Goal: Check status: Check status

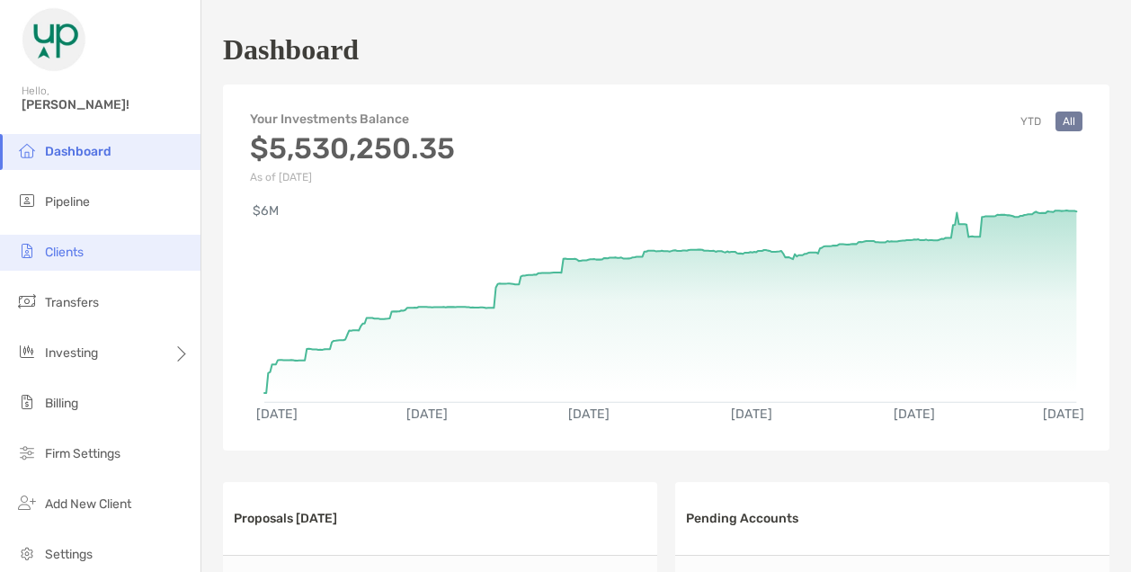
click at [68, 247] on span "Clients" at bounding box center [64, 252] width 39 height 15
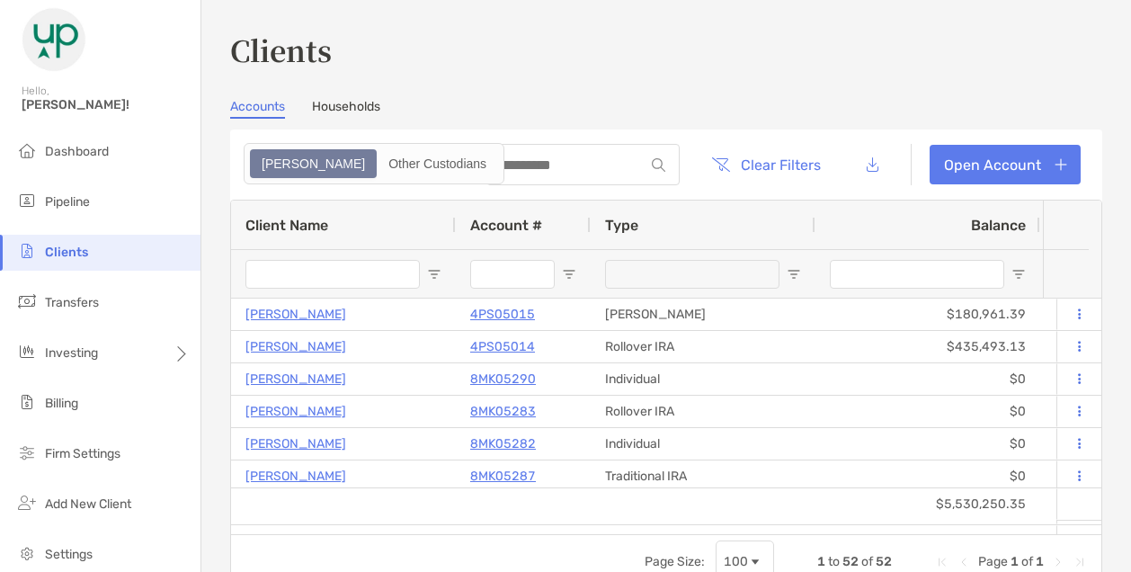
click at [557, 174] on div at bounding box center [583, 164] width 193 height 41
type input "******"
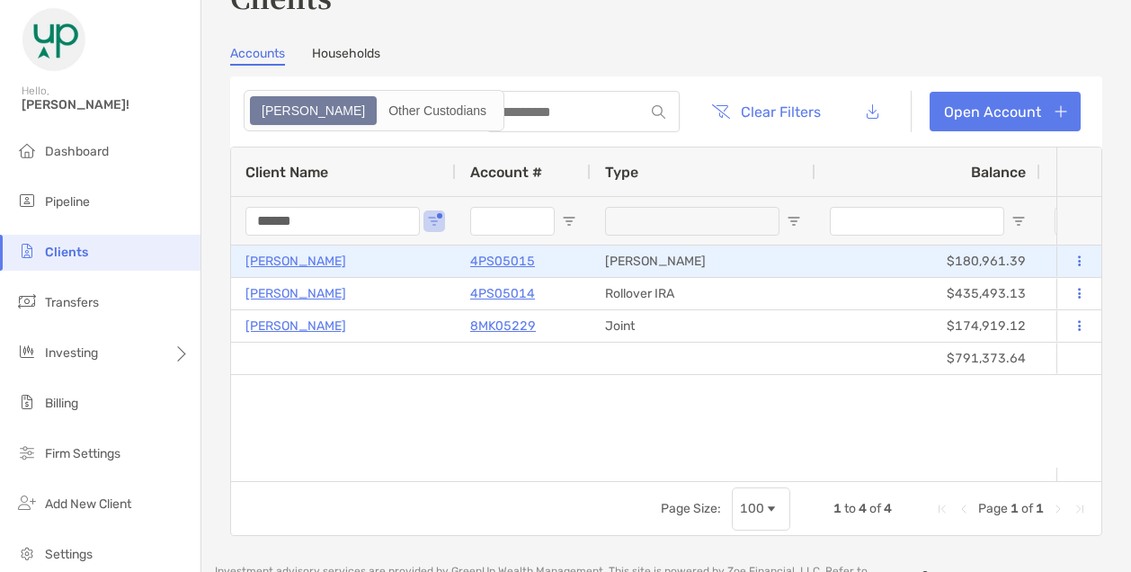
click at [497, 256] on p "4PS05015" at bounding box center [502, 261] width 65 height 22
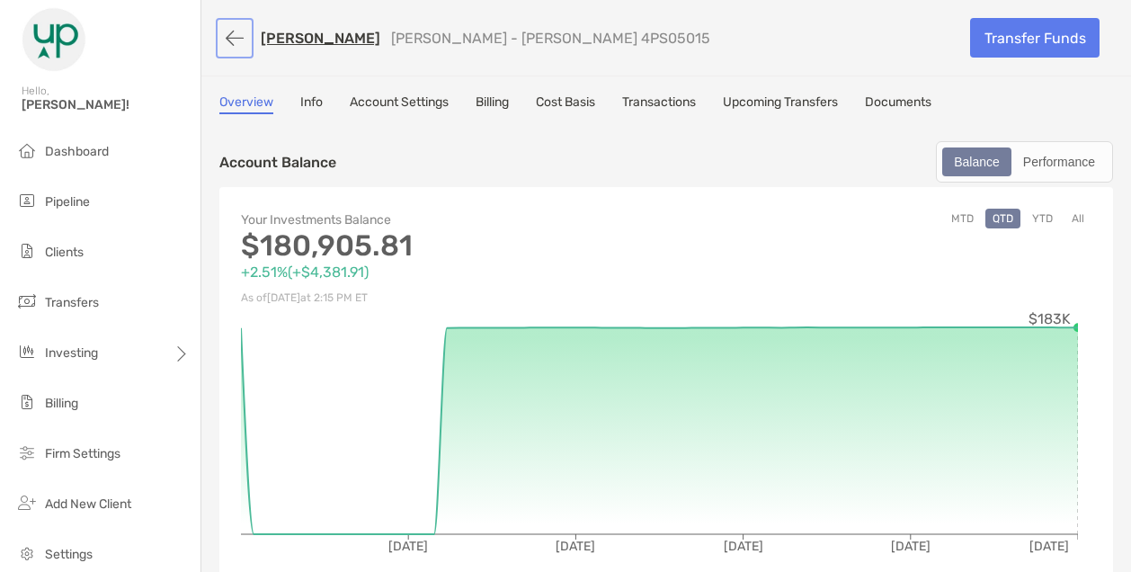
click at [223, 32] on button "button" at bounding box center [234, 38] width 31 height 33
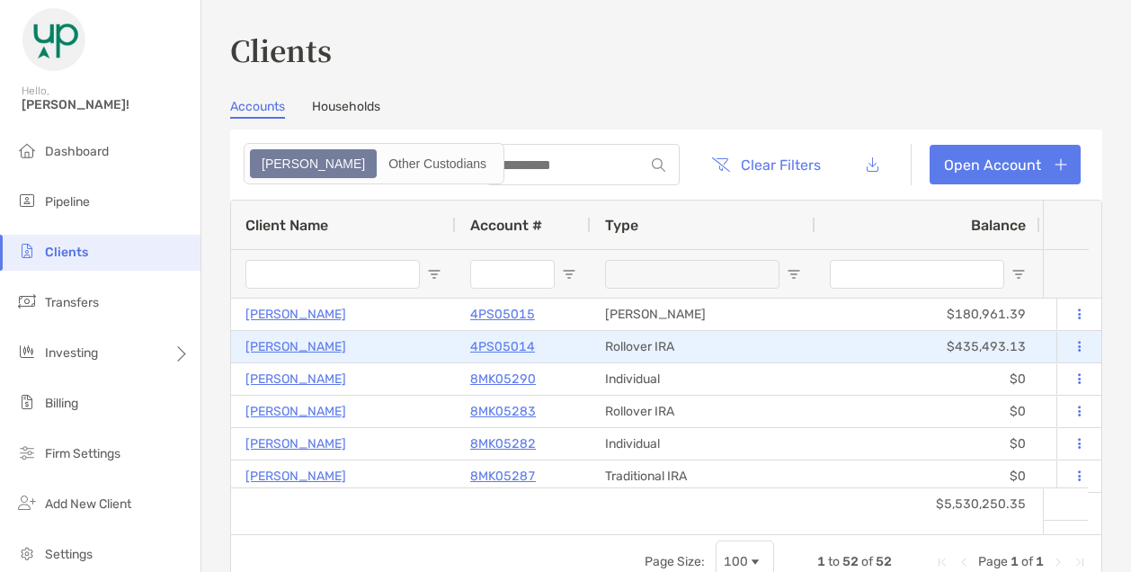
type input "******"
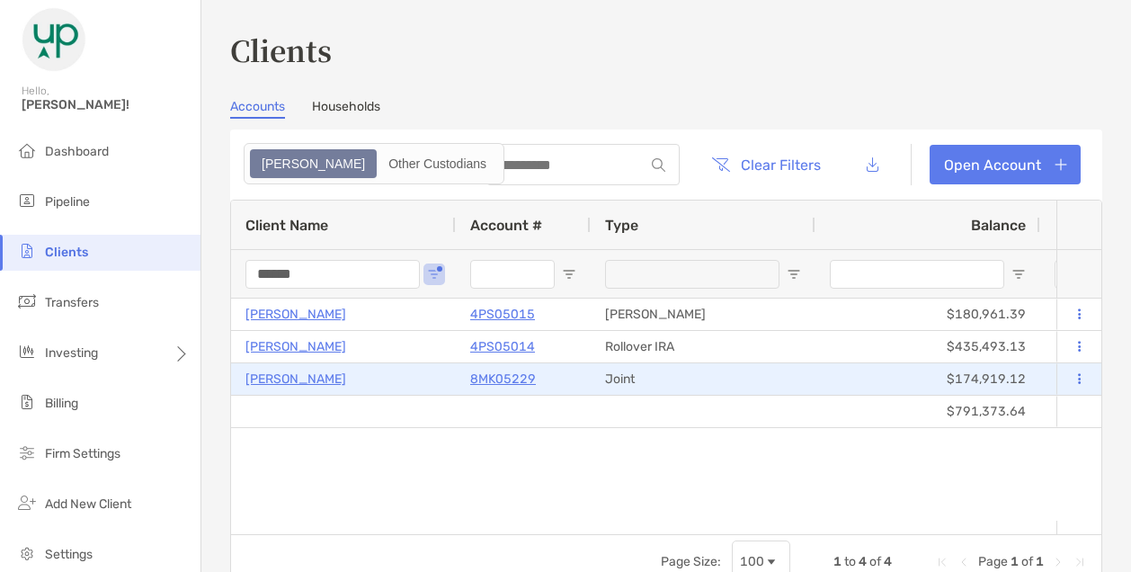
click at [518, 379] on p "8MK05229" at bounding box center [503, 379] width 66 height 22
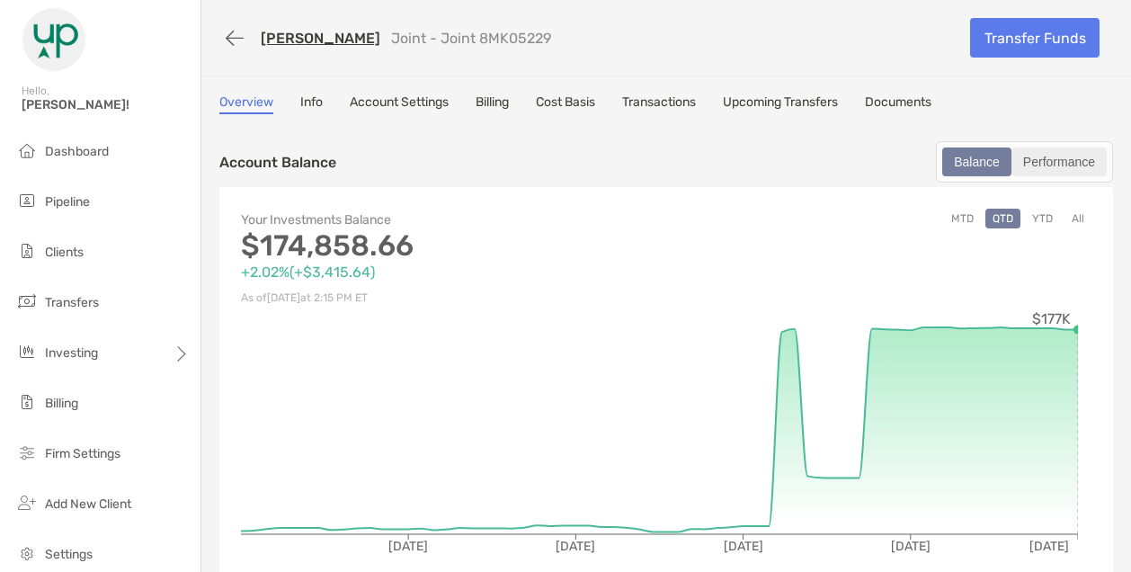
click at [1047, 149] on div "Performance" at bounding box center [1060, 161] width 92 height 25
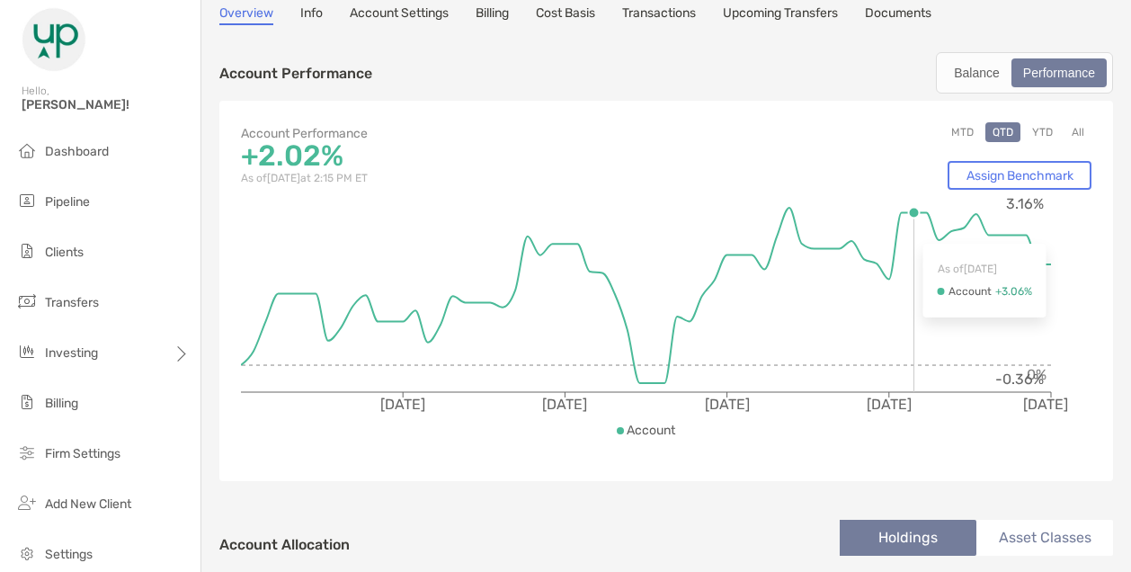
scroll to position [92, 0]
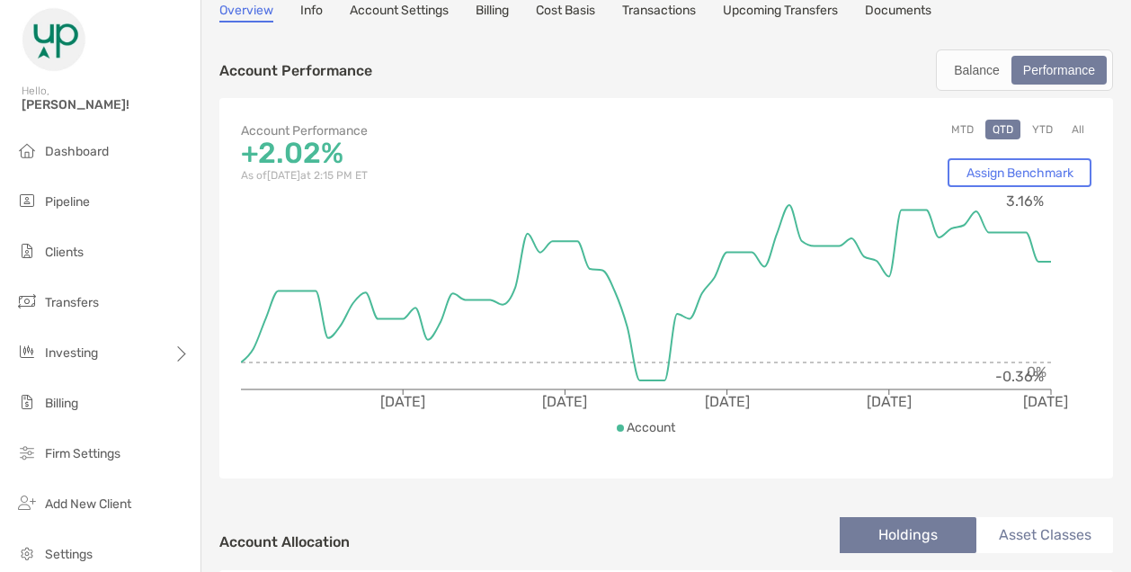
click at [946, 125] on button "MTD" at bounding box center [962, 130] width 37 height 20
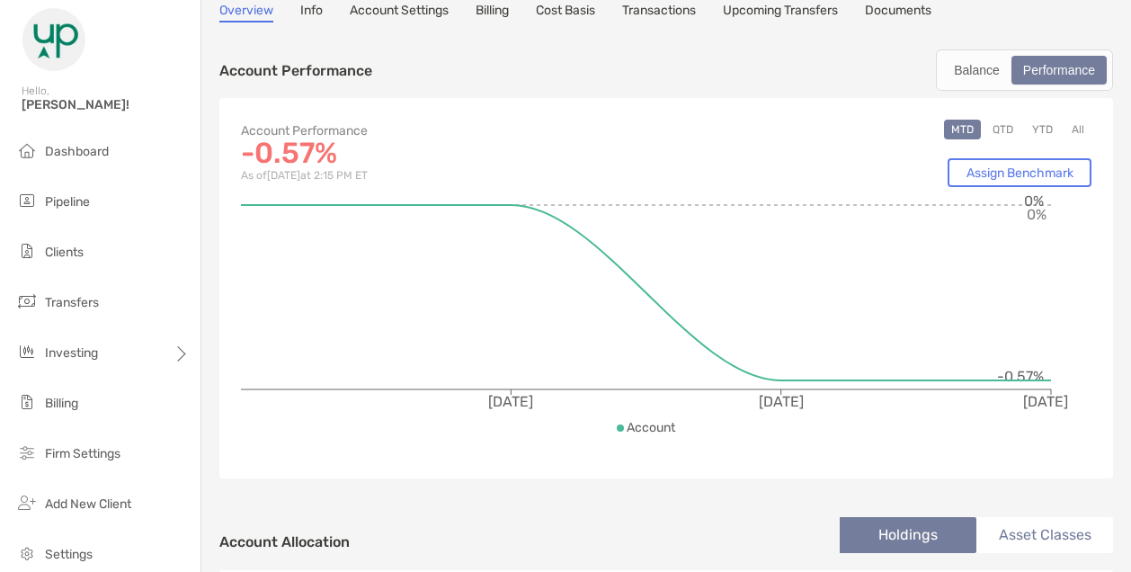
click at [1032, 125] on button "YTD" at bounding box center [1042, 130] width 35 height 20
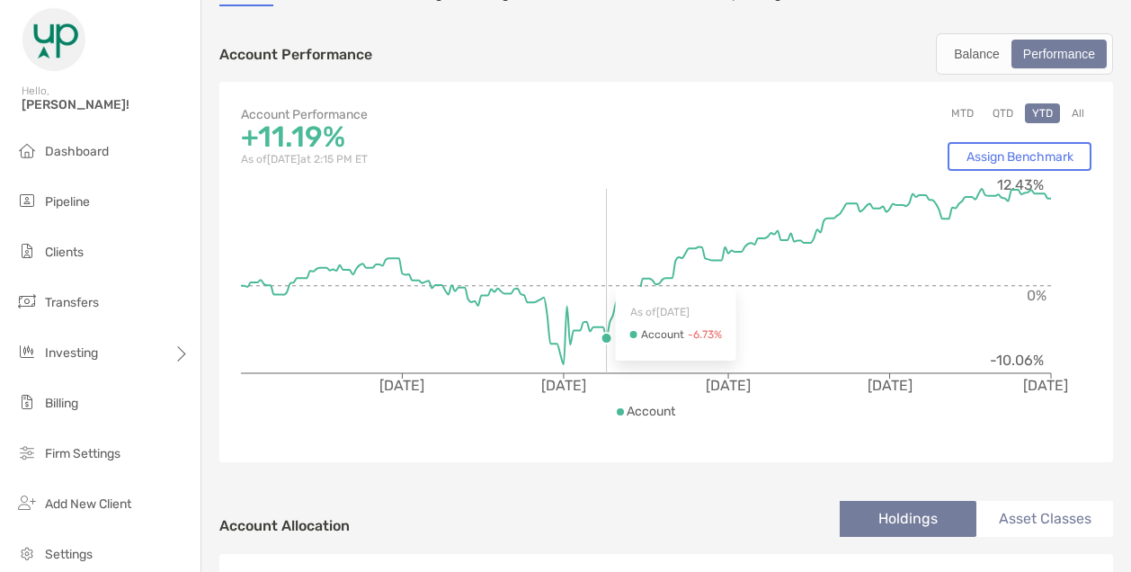
scroll to position [105, 0]
